Goal: Check status: Check status

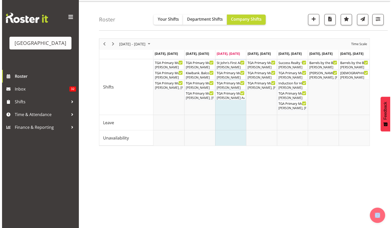
scroll to position [14, 0]
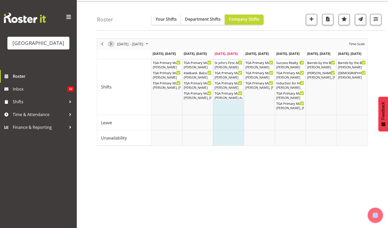
click at [114, 45] on span "Next" at bounding box center [111, 44] width 6 height 6
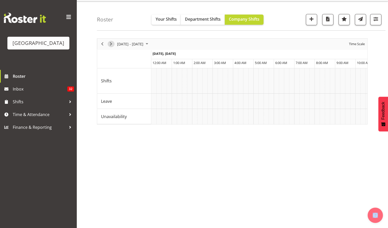
click at [112, 43] on span "Next" at bounding box center [111, 44] width 6 height 6
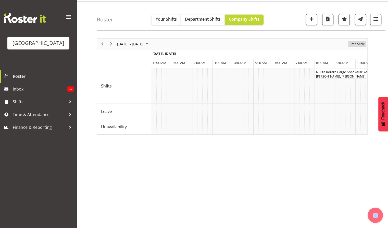
click at [358, 41] on span "Time Scale" at bounding box center [356, 44] width 17 height 6
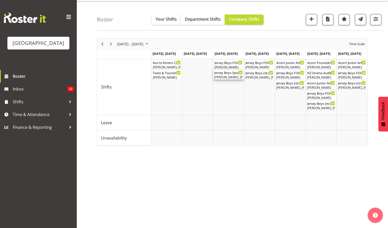
click at [226, 76] on div "[PERSON_NAME], [PERSON_NAME], [PERSON_NAME], [PERSON_NAME], [PERSON_NAME]" at bounding box center [228, 77] width 28 height 5
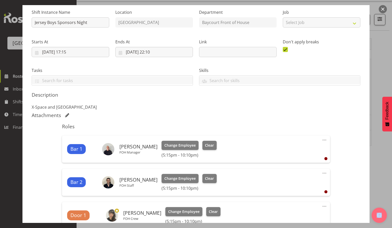
scroll to position [33, 0]
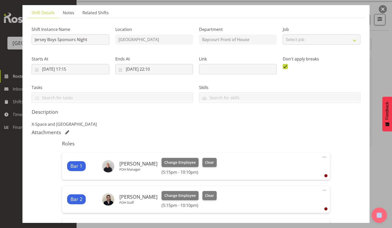
click at [384, 8] on button "button" at bounding box center [383, 9] width 8 height 8
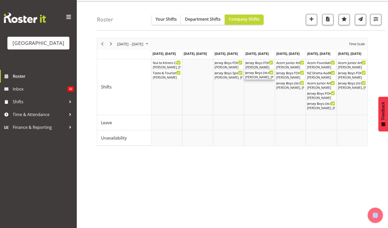
click at [259, 74] on div "Jersey Boys ( 06:00 PM - 11:59 PM )" at bounding box center [259, 72] width 28 height 5
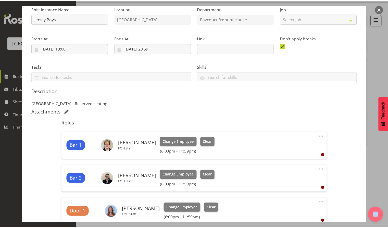
scroll to position [0, 0]
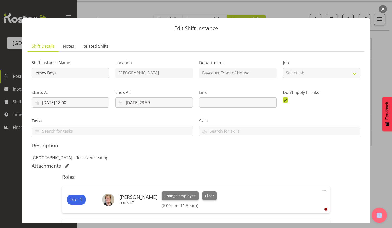
click at [383, 8] on button "button" at bounding box center [383, 9] width 8 height 8
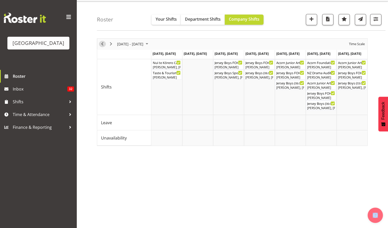
click at [104, 42] on span "Previous" at bounding box center [102, 44] width 6 height 6
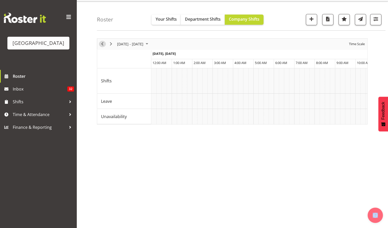
click at [104, 42] on span "Previous" at bounding box center [102, 44] width 6 height 6
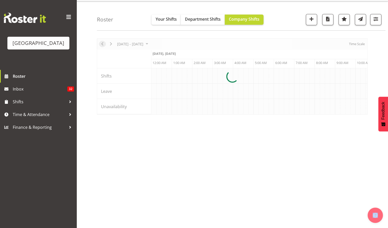
scroll to position [0, 980]
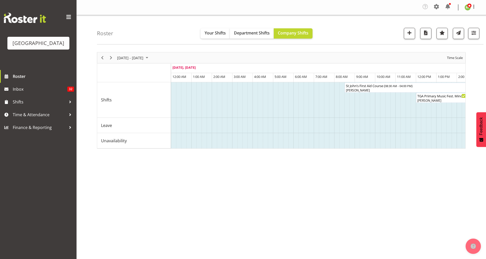
scroll to position [0, 980]
